Goal: Information Seeking & Learning: Compare options

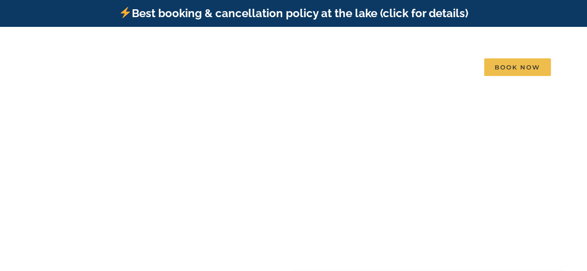
scroll to position [46, 0]
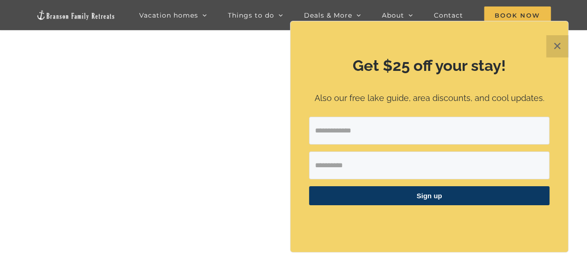
click at [417, 132] on input "Email Address" at bounding box center [429, 131] width 240 height 28
type input "**********"
click at [404, 164] on input "First Name" at bounding box center [429, 166] width 240 height 28
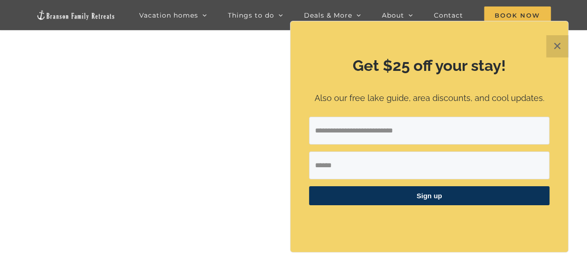
type input "******"
click at [437, 199] on span "Sign up" at bounding box center [429, 195] width 240 height 19
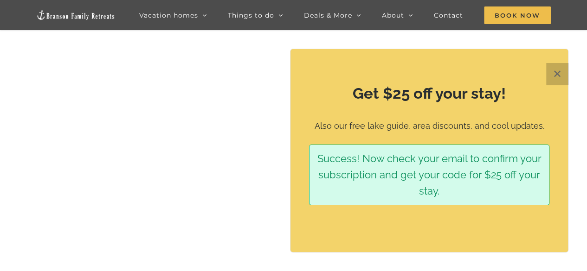
click at [558, 76] on button "✕" at bounding box center [557, 74] width 22 height 22
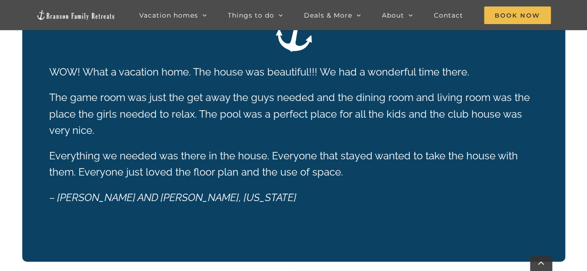
scroll to position [1153, 0]
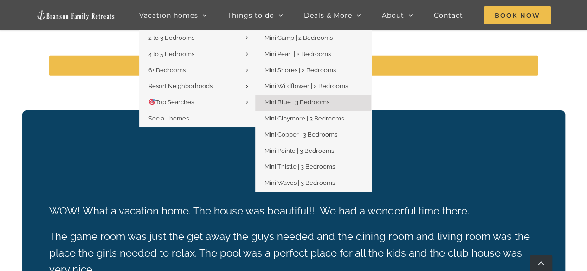
click at [286, 104] on span "Mini Blue | 3 Bedrooms" at bounding box center [296, 102] width 65 height 7
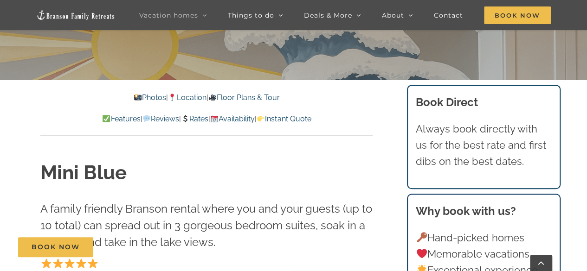
scroll to position [93, 0]
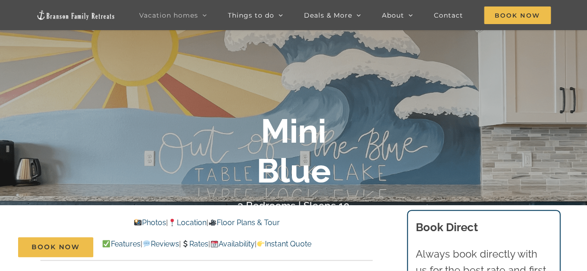
click at [139, 223] on link "Photos" at bounding box center [150, 222] width 32 height 9
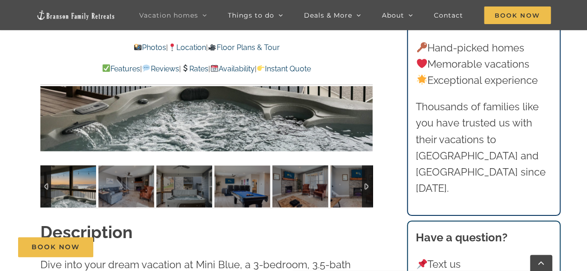
scroll to position [752, 0]
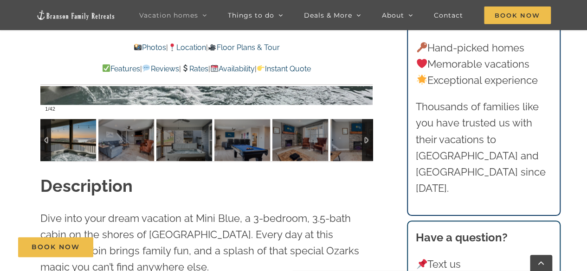
click at [67, 137] on img at bounding box center [68, 140] width 56 height 42
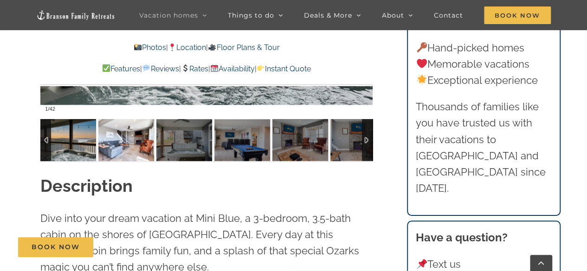
click at [127, 141] on img at bounding box center [126, 140] width 56 height 42
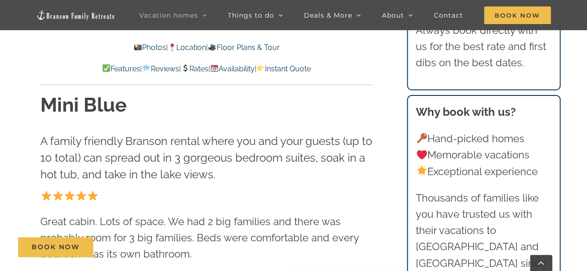
scroll to position [245, 0]
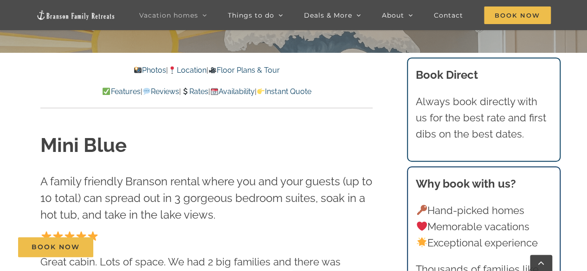
click at [143, 68] on link "Photos" at bounding box center [150, 70] width 32 height 9
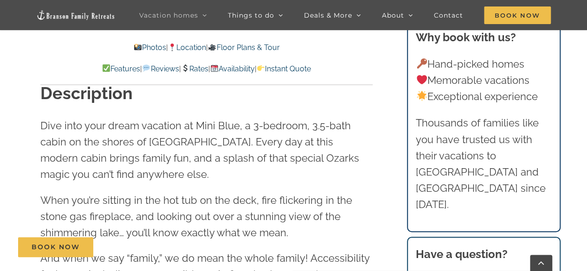
scroll to position [659, 0]
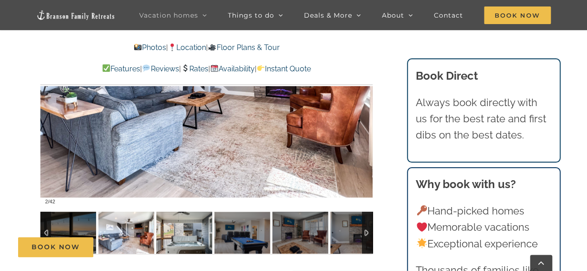
click at [185, 229] on img at bounding box center [184, 233] width 56 height 42
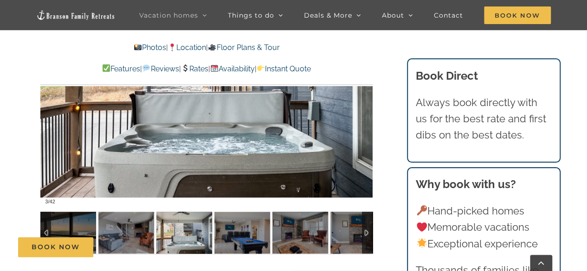
scroll to position [613, 0]
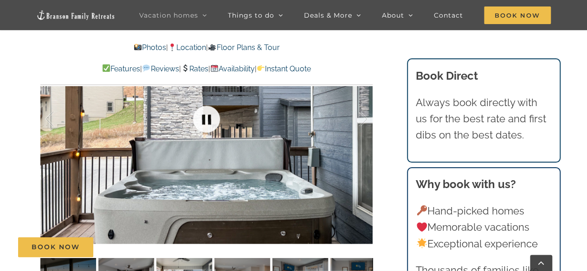
click at [207, 118] on link at bounding box center [206, 119] width 37 height 37
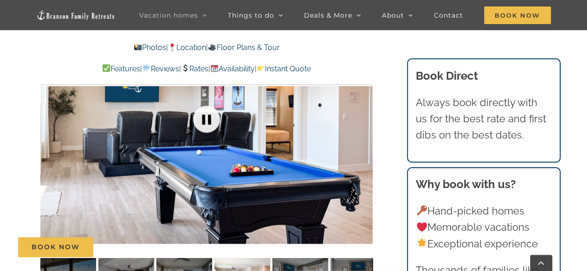
click at [207, 118] on link at bounding box center [206, 119] width 37 height 37
click at [211, 121] on link at bounding box center [206, 119] width 37 height 37
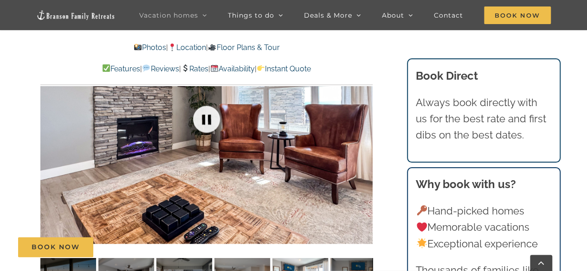
click at [201, 120] on link at bounding box center [206, 119] width 37 height 37
click at [206, 116] on link at bounding box center [206, 119] width 37 height 37
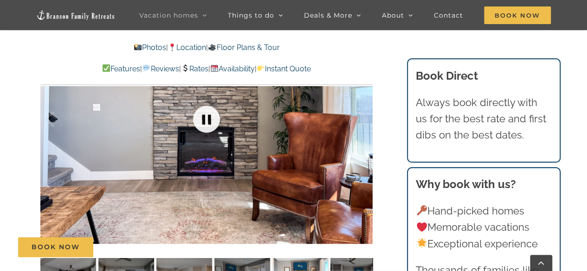
click at [208, 117] on link at bounding box center [206, 119] width 37 height 37
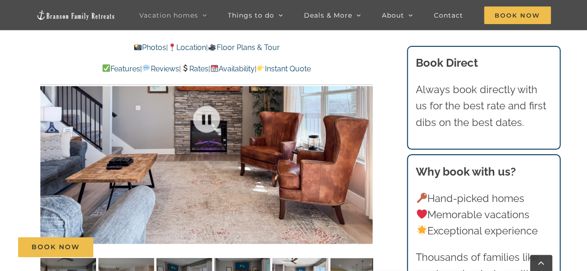
scroll to position [659, 0]
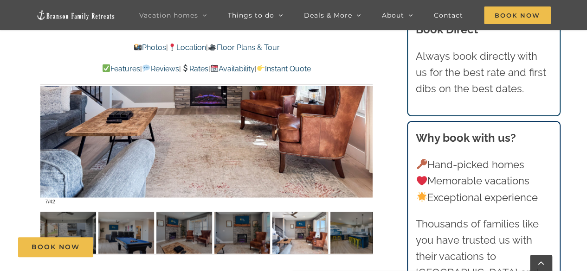
click at [354, 242] on div "Book Now" at bounding box center [300, 247] width 564 height 20
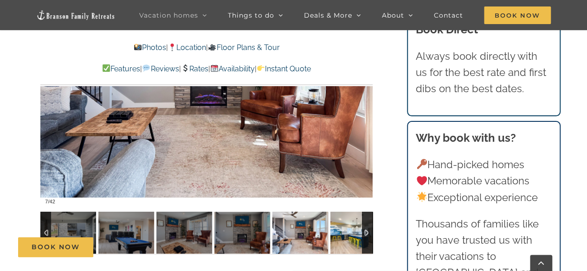
click at [348, 221] on img at bounding box center [358, 233] width 56 height 42
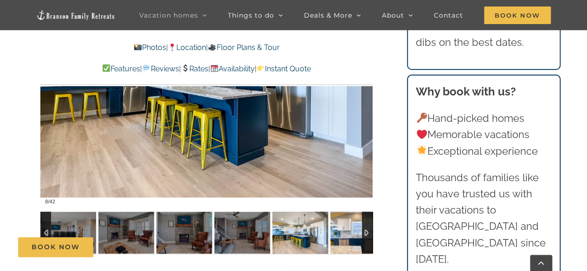
click at [349, 223] on img at bounding box center [358, 233] width 56 height 42
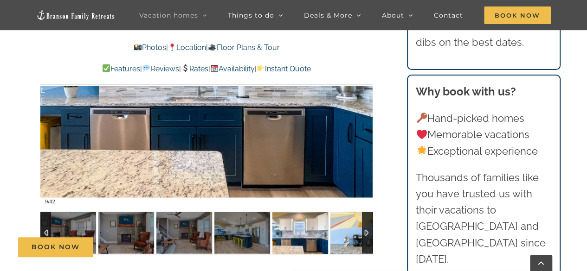
click at [348, 228] on img at bounding box center [358, 233] width 56 height 42
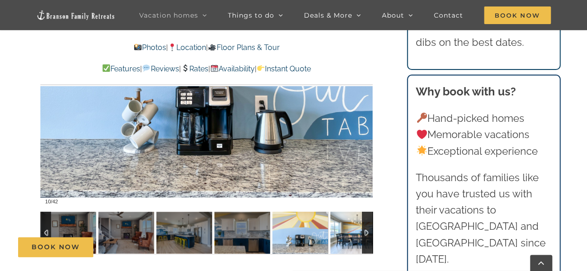
click at [348, 228] on img at bounding box center [358, 233] width 56 height 42
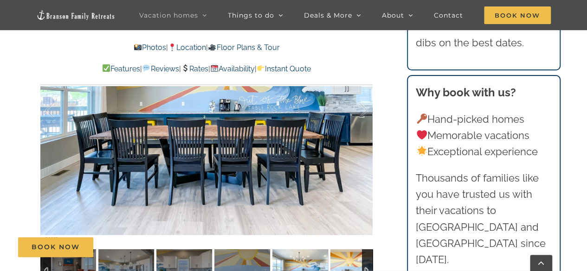
scroll to position [613, 0]
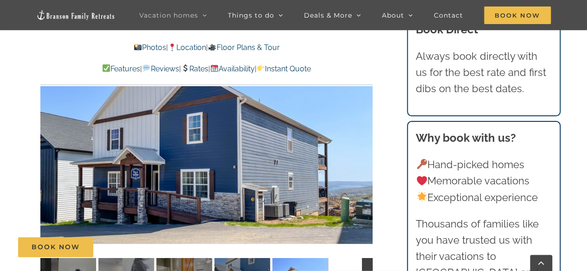
click at [196, 69] on link "Rates" at bounding box center [194, 68] width 27 height 9
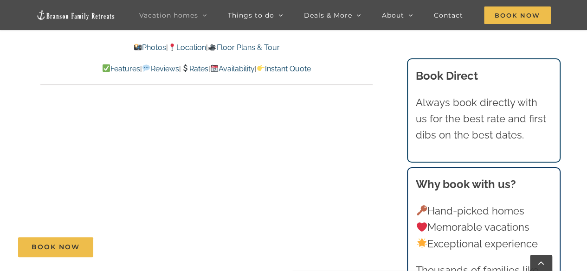
scroll to position [4824, 0]
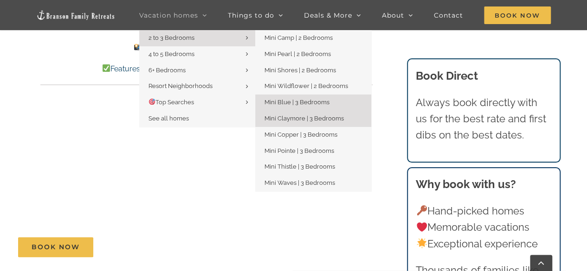
click at [301, 116] on span "Mini Claymore | 3 Bedrooms" at bounding box center [303, 118] width 79 height 7
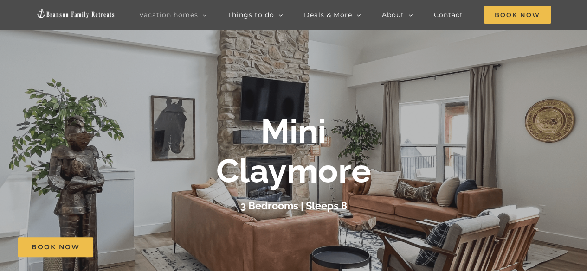
scroll to position [139, 0]
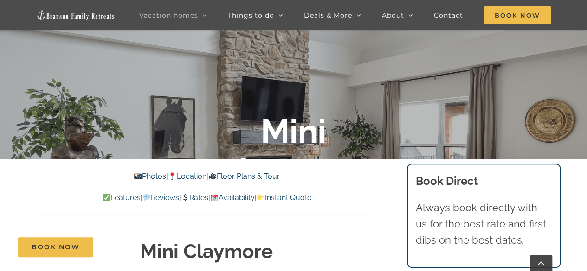
click at [199, 198] on link "Rates" at bounding box center [194, 197] width 27 height 9
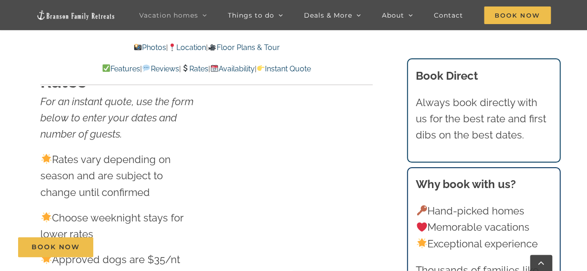
scroll to position [5419, 0]
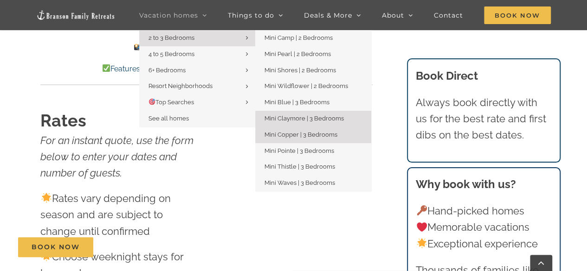
click at [309, 135] on span "Mini Copper | 3 Bedrooms" at bounding box center [300, 134] width 73 height 7
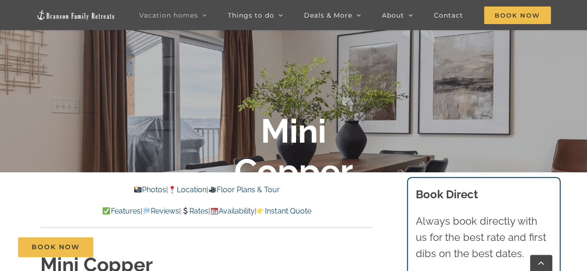
scroll to position [139, 0]
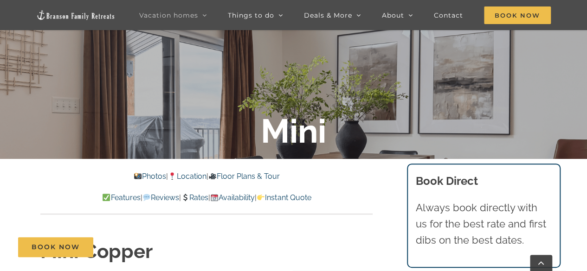
click at [197, 199] on link "Rates" at bounding box center [194, 197] width 27 height 9
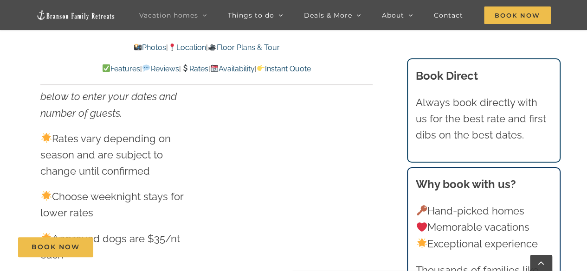
scroll to position [4705, 0]
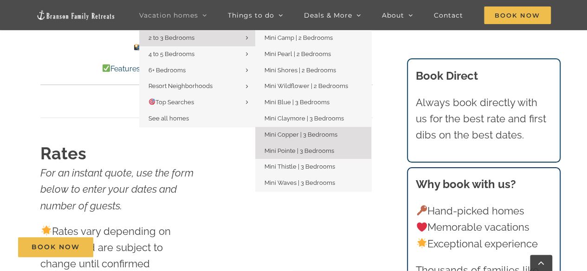
click at [297, 153] on span "Mini Pointe | 3 Bedrooms" at bounding box center [299, 151] width 70 height 7
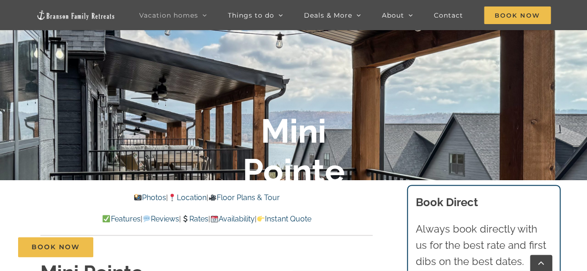
scroll to position [139, 0]
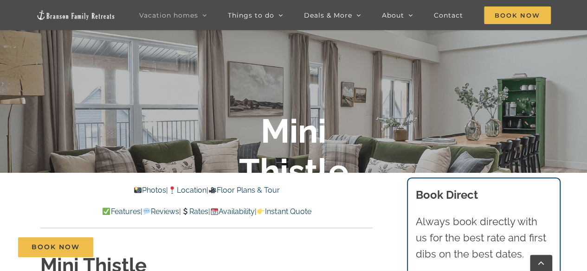
scroll to position [139, 0]
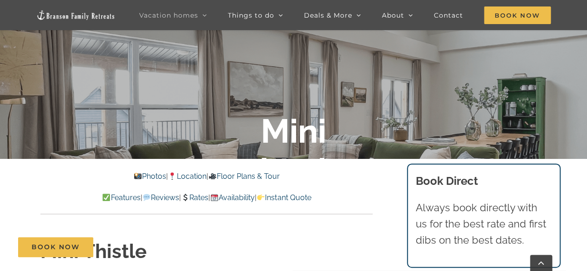
click at [199, 199] on link "Rates" at bounding box center [194, 197] width 27 height 9
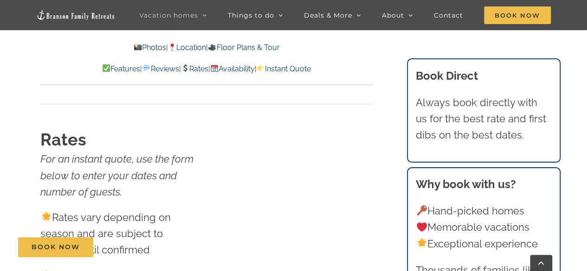
scroll to position [5349, 0]
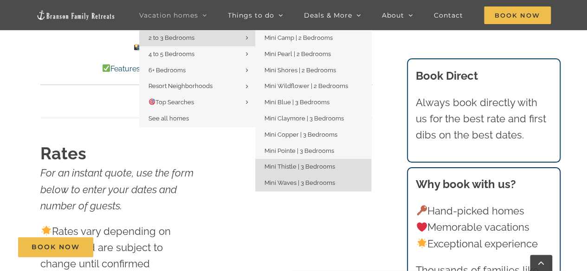
click at [293, 181] on span "Mini Waves | 3 Bedrooms" at bounding box center [299, 183] width 71 height 7
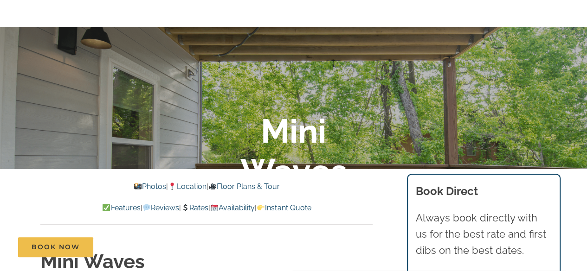
scroll to position [186, 0]
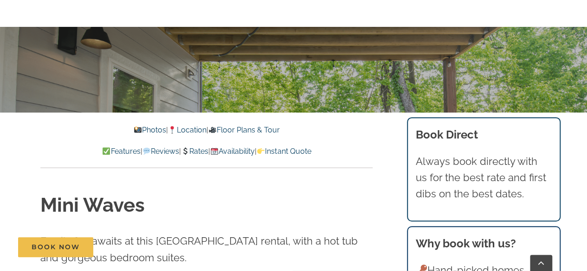
click at [197, 152] on link "Rates" at bounding box center [194, 151] width 27 height 9
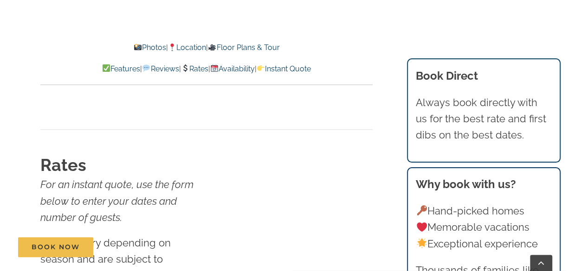
scroll to position [3839, 0]
